Goal: Check status: Check status

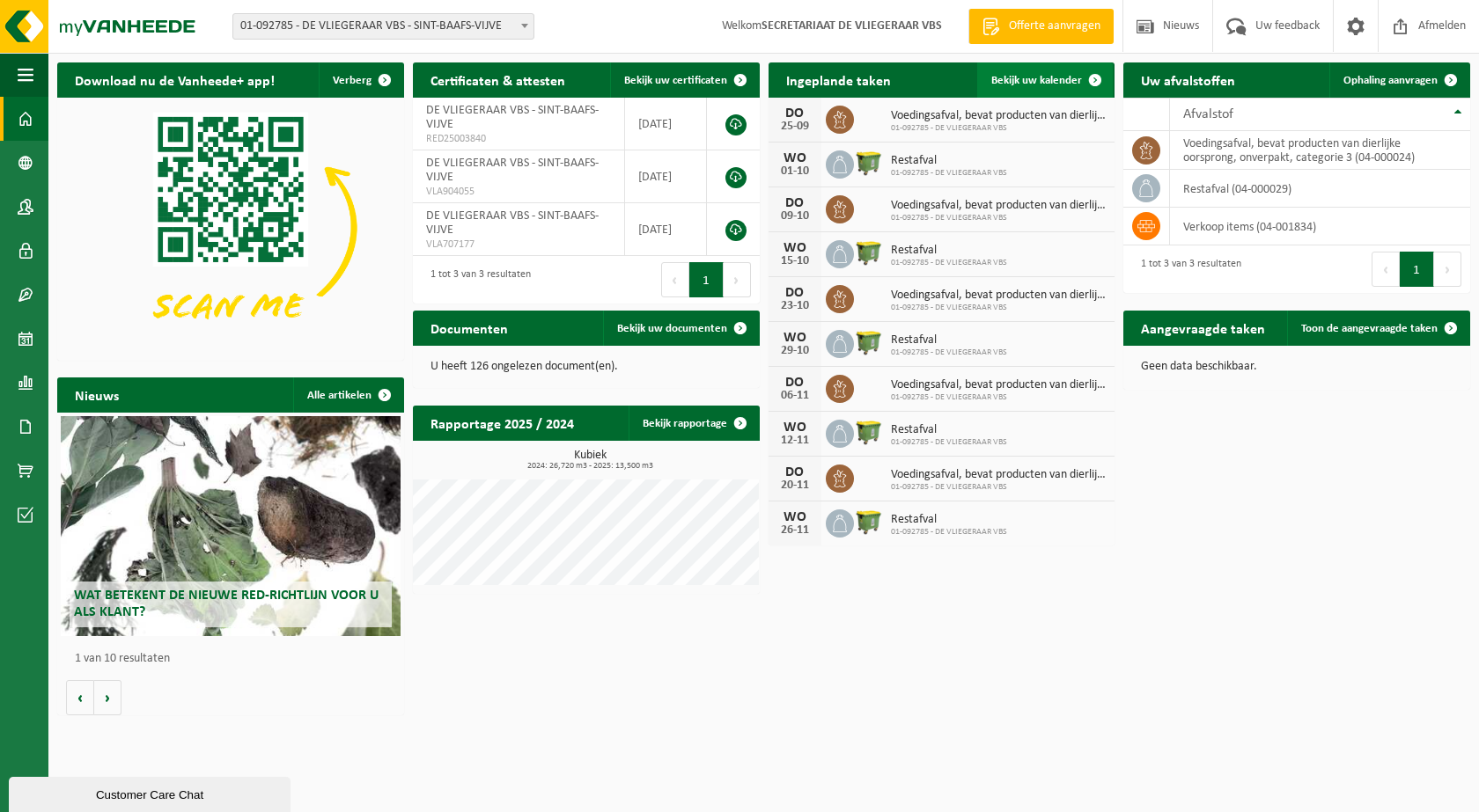
click at [1095, 81] on span at bounding box center [1095, 80] width 35 height 35
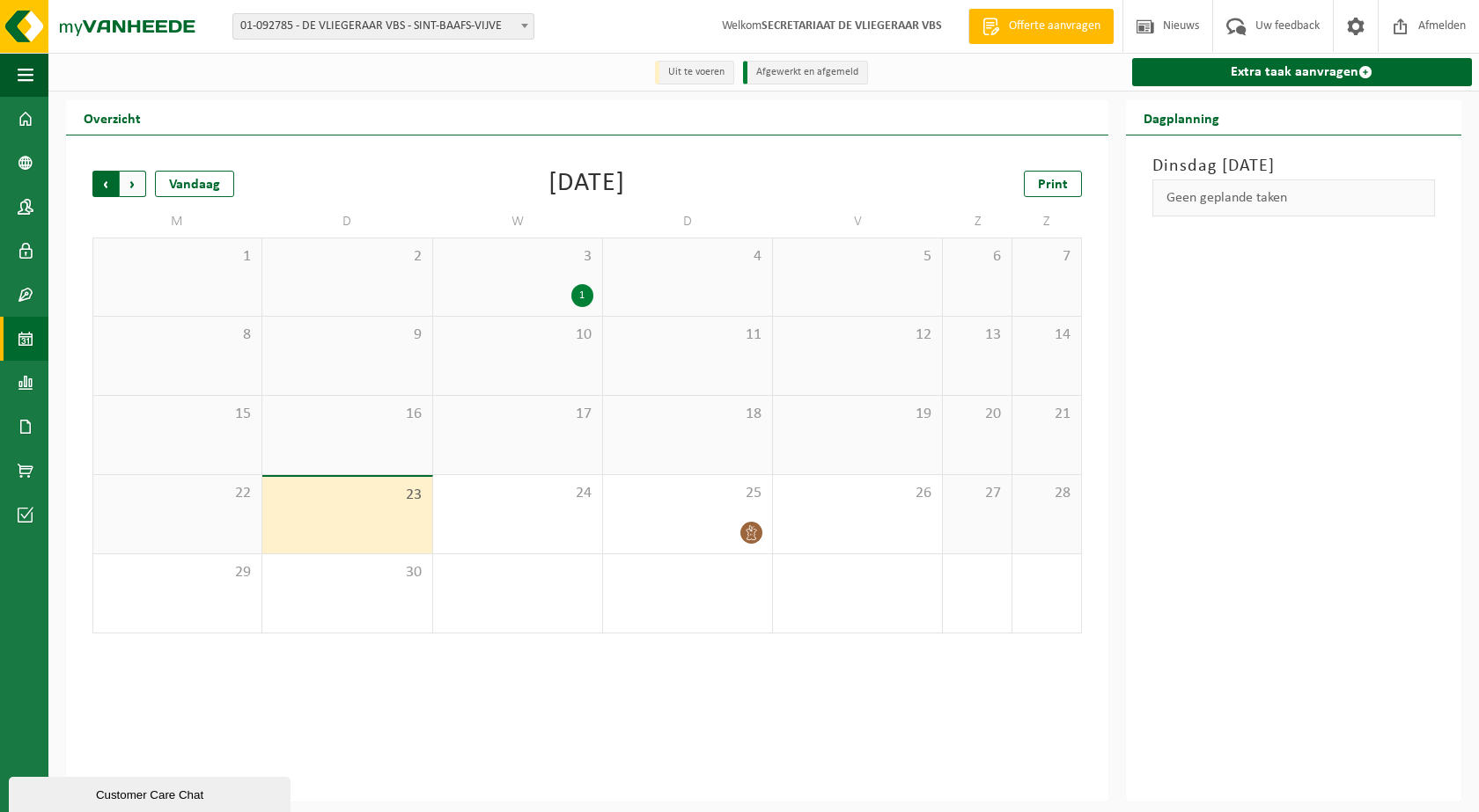
click at [131, 188] on span "Volgende" at bounding box center [133, 184] width 27 height 27
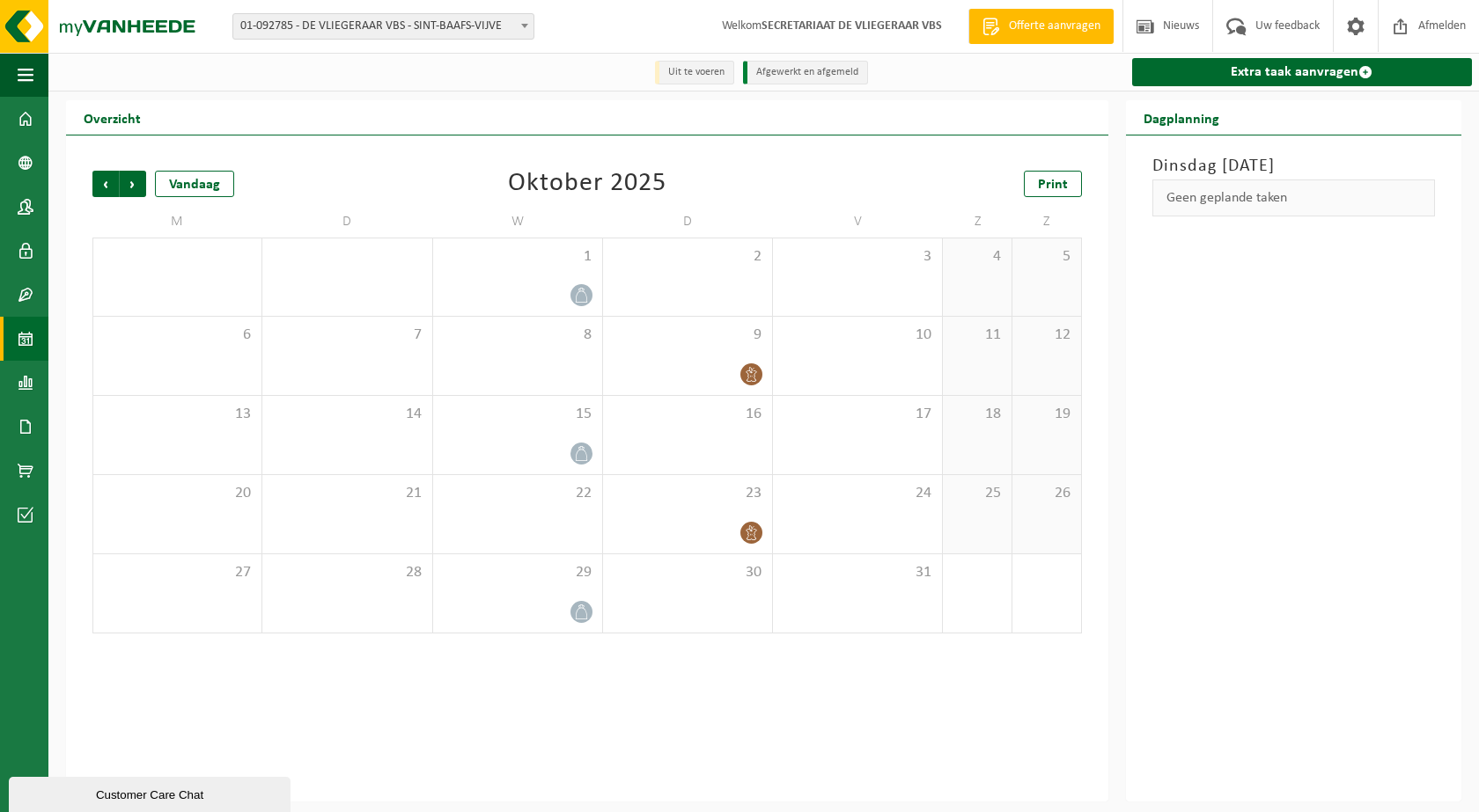
click at [131, 188] on span "Volgende" at bounding box center [133, 184] width 27 height 27
click at [102, 185] on span "Vorige" at bounding box center [106, 184] width 27 height 27
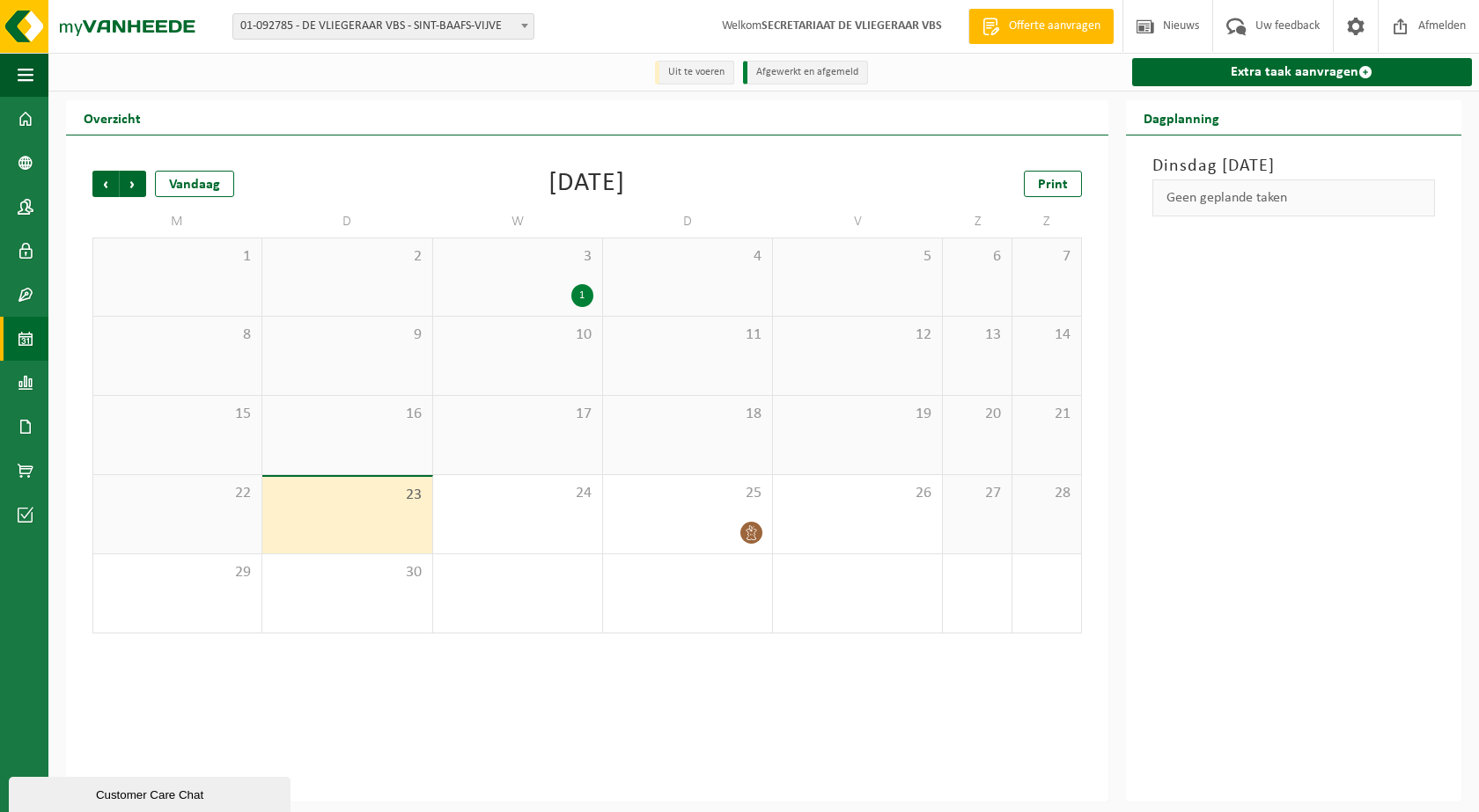
click at [538, 297] on div "1" at bounding box center [518, 295] width 152 height 23
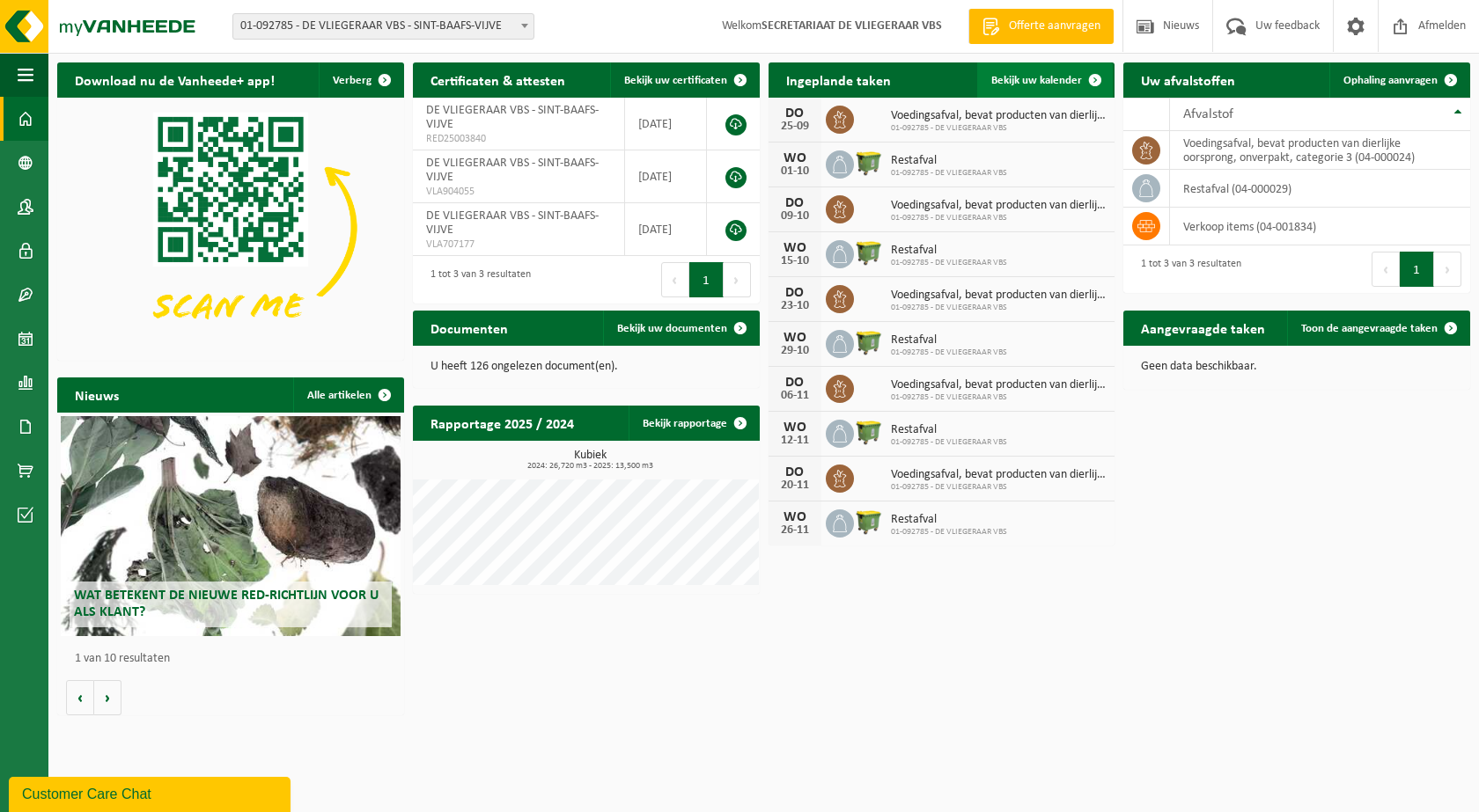
click at [1093, 77] on span at bounding box center [1095, 80] width 35 height 35
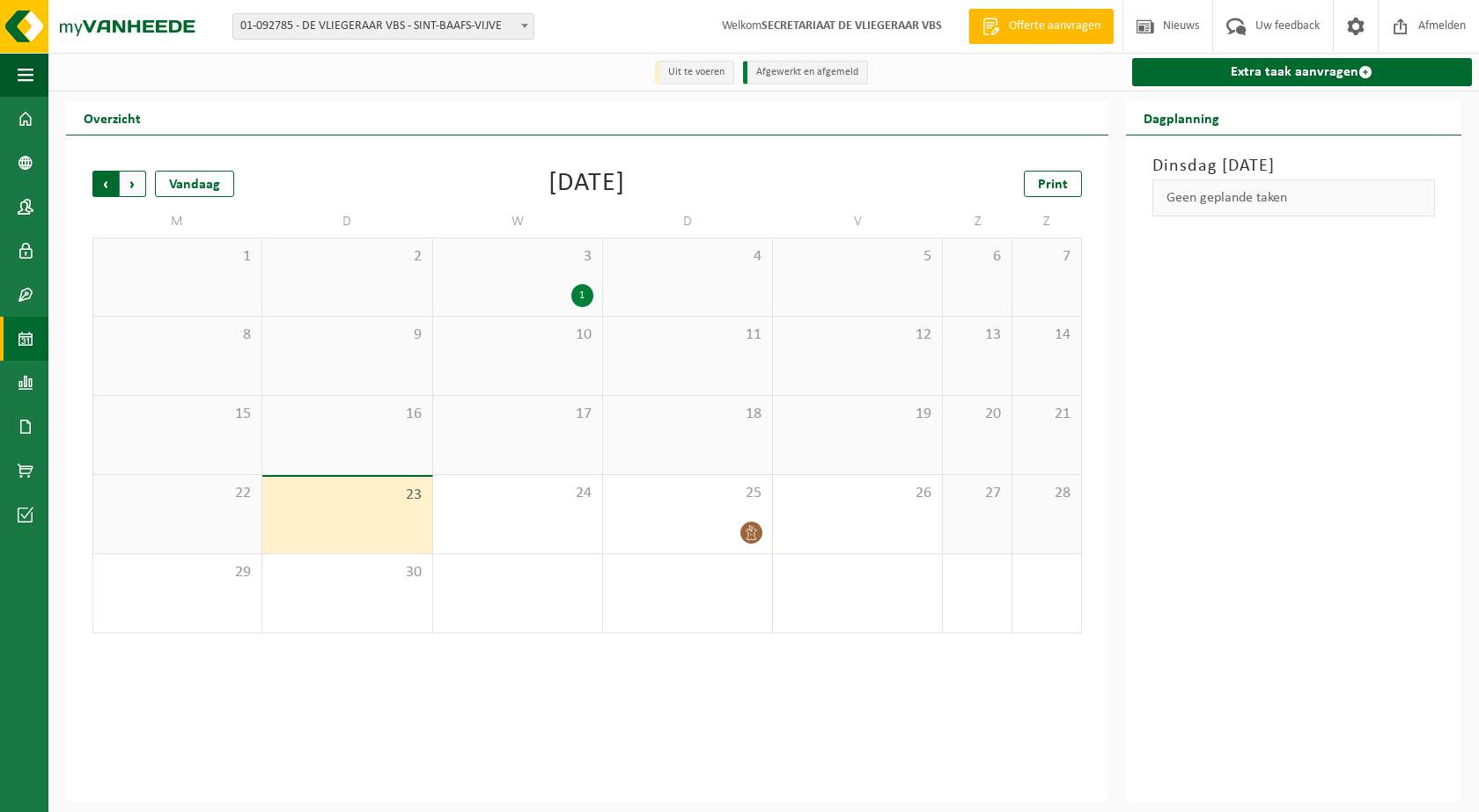
click at [132, 185] on span "Volgende" at bounding box center [133, 184] width 27 height 27
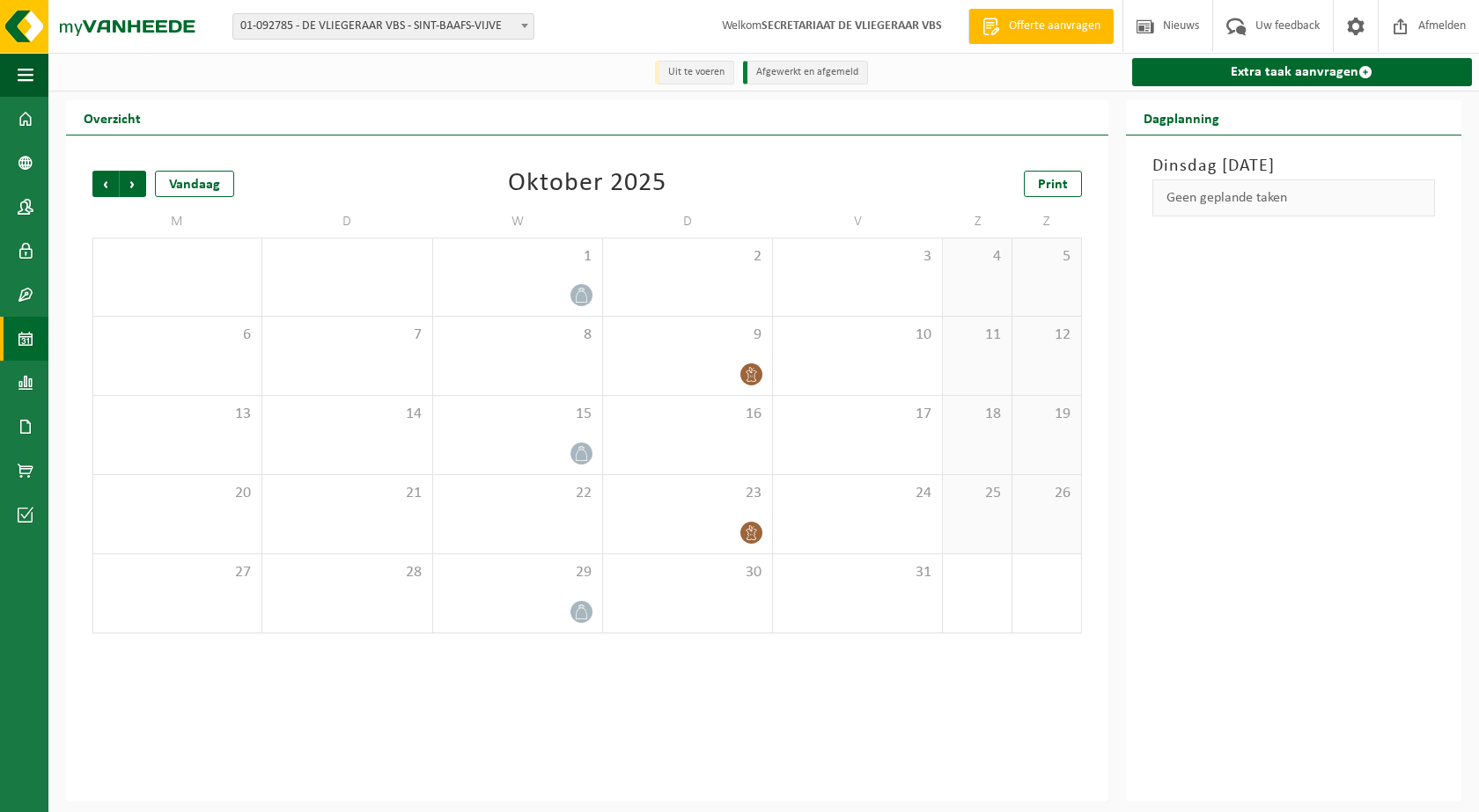
click at [132, 185] on span "Volgende" at bounding box center [133, 184] width 27 height 27
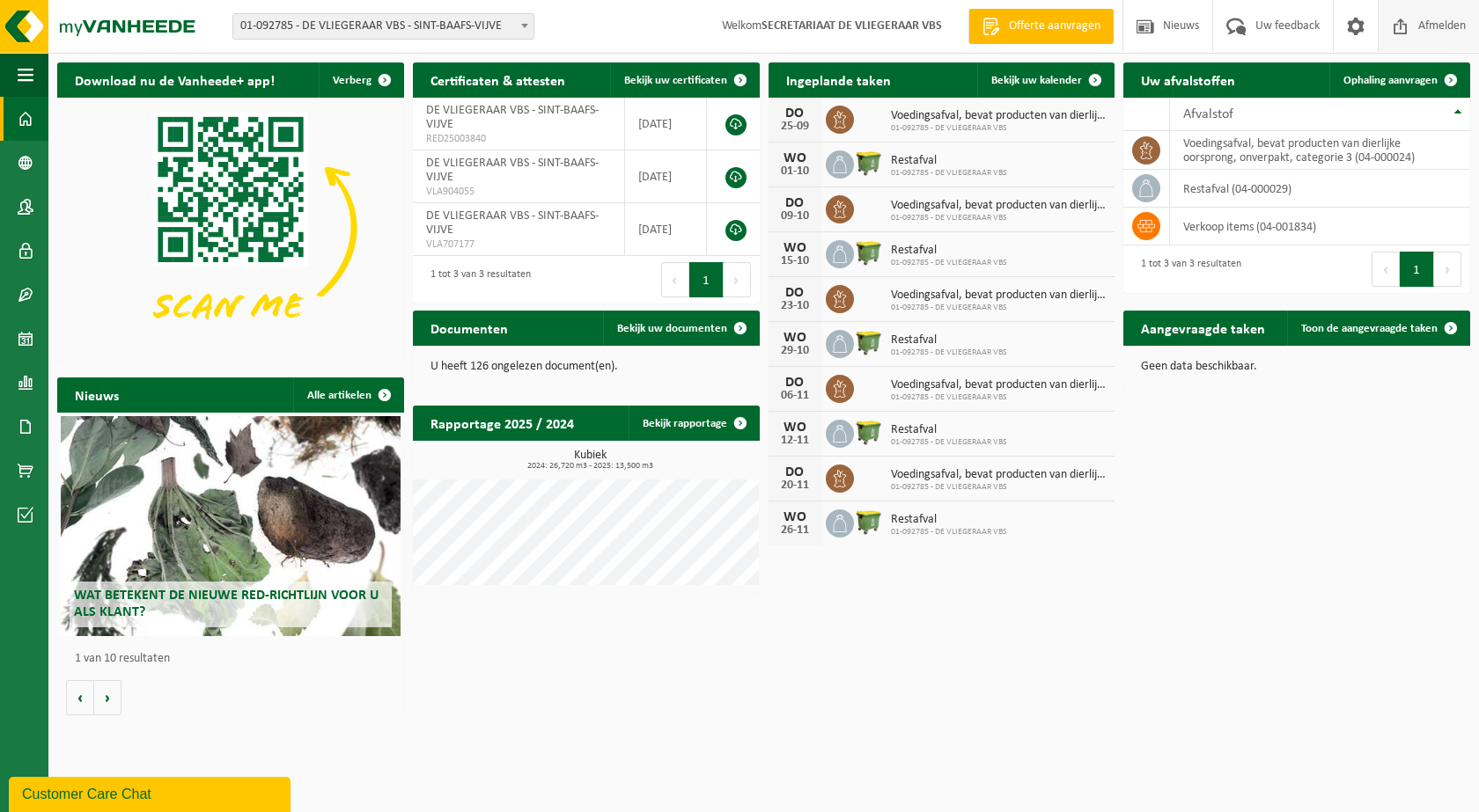
click at [1428, 23] on span "Afmelden" at bounding box center [1442, 26] width 57 height 52
